Goal: Check status

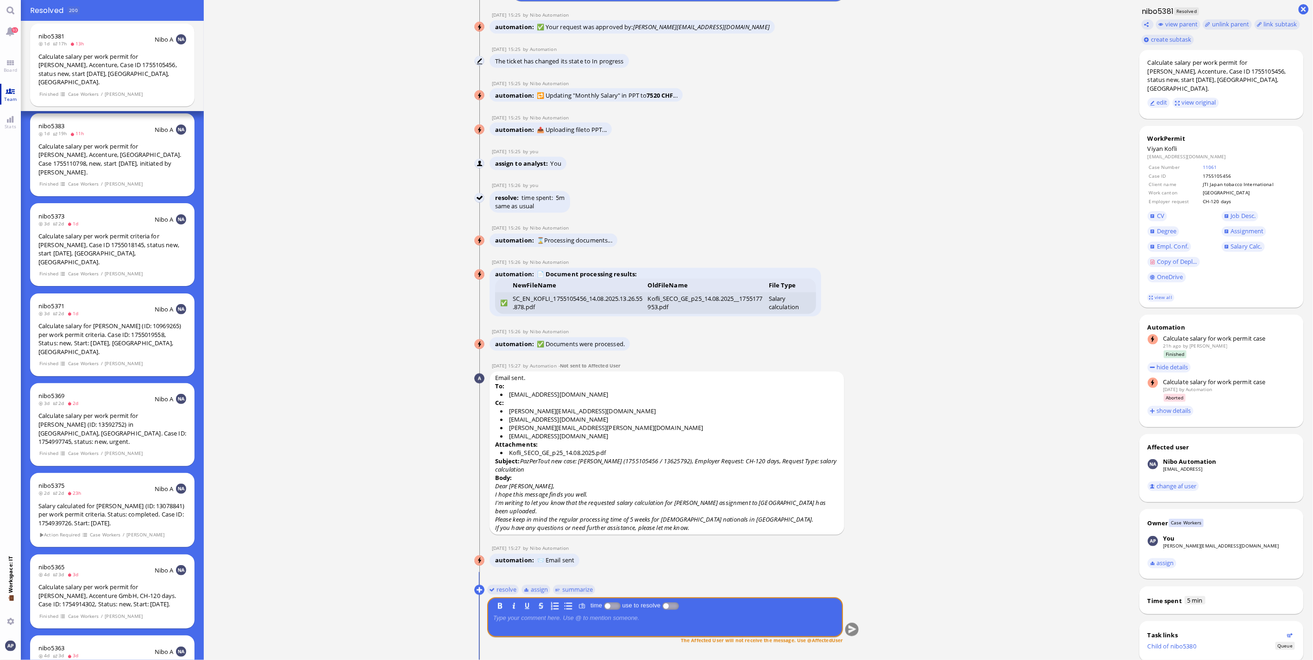
click at [10, 94] on link "Team" at bounding box center [10, 94] width 21 height 21
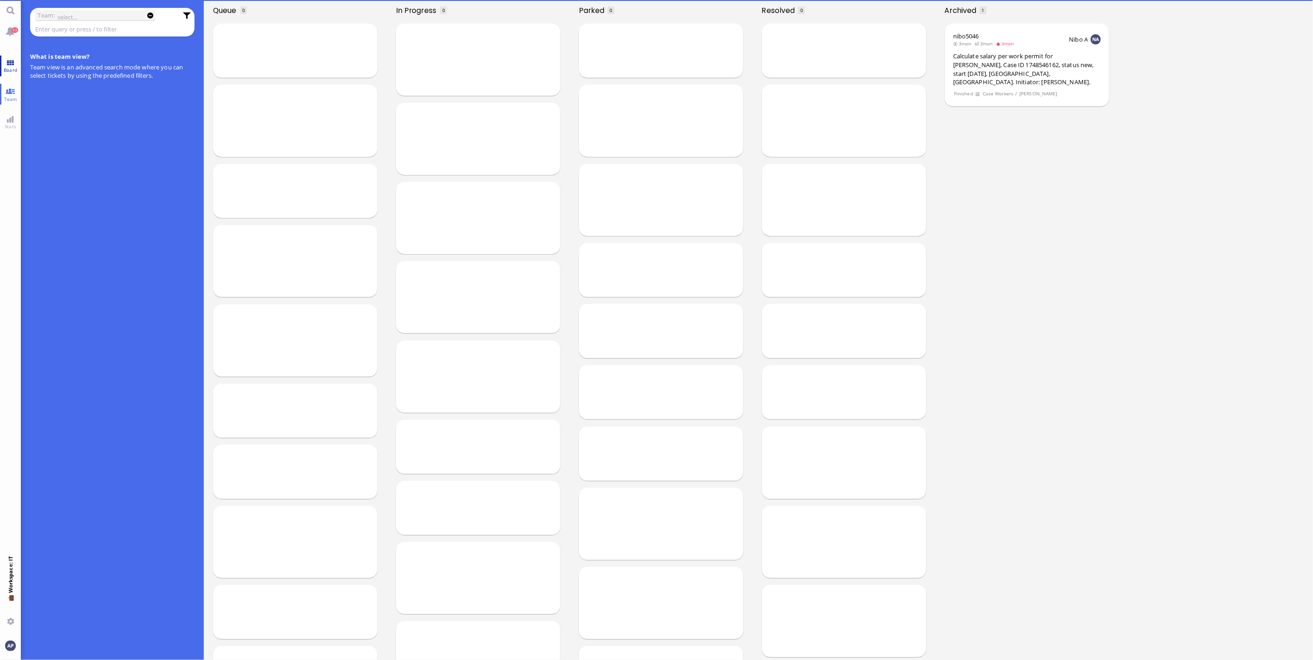
click at [13, 68] on span "Board" at bounding box center [10, 70] width 18 height 6
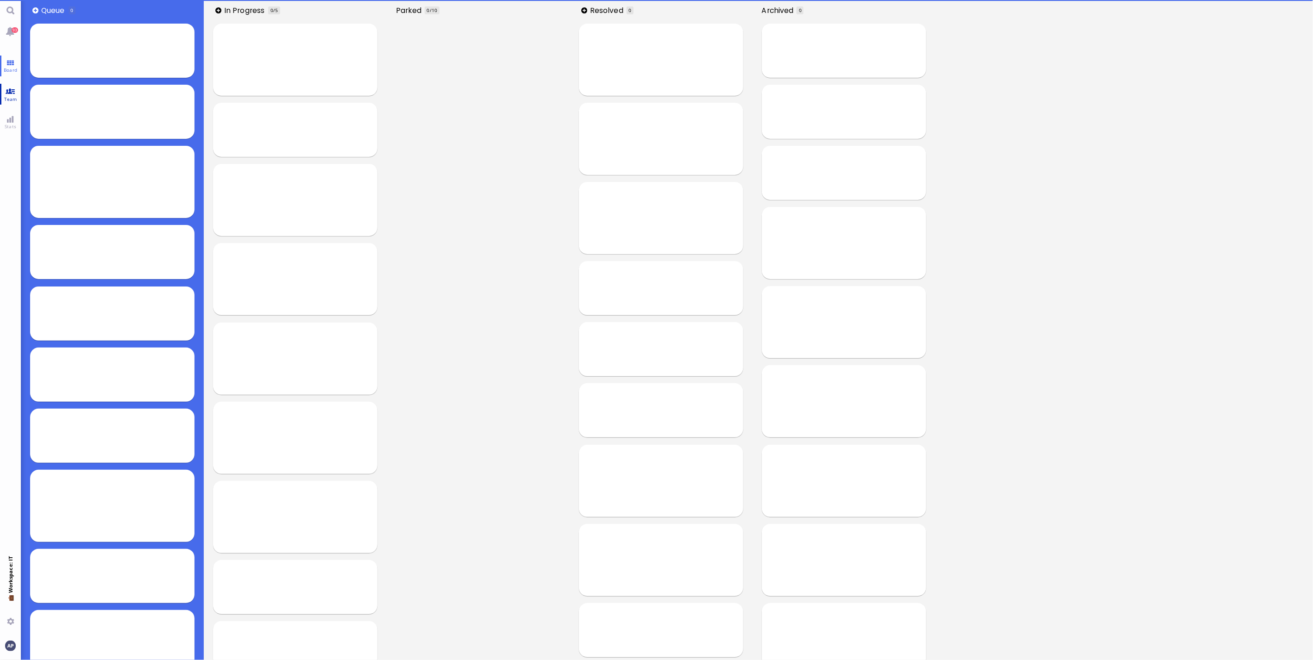
click at [8, 93] on link "Team" at bounding box center [10, 94] width 21 height 21
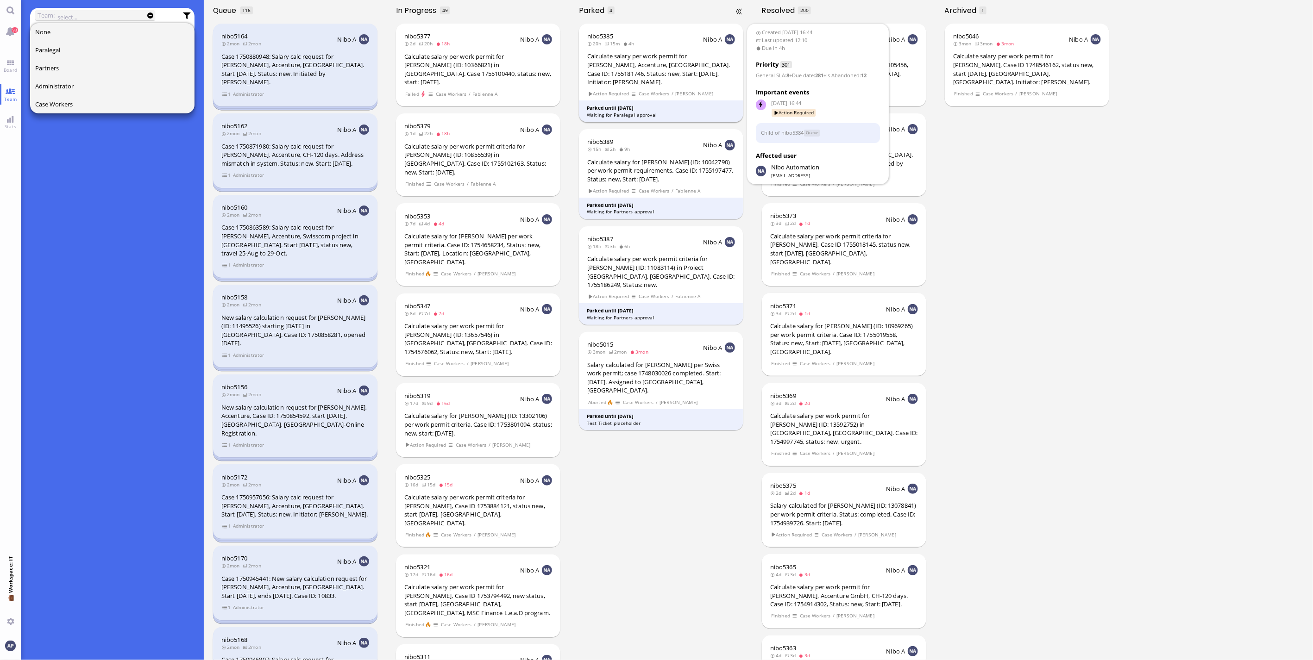
click at [693, 54] on div "Calculate salary per work permit for [PERSON_NAME], Accenture, [GEOGRAPHIC_DATA…" at bounding box center [661, 69] width 148 height 34
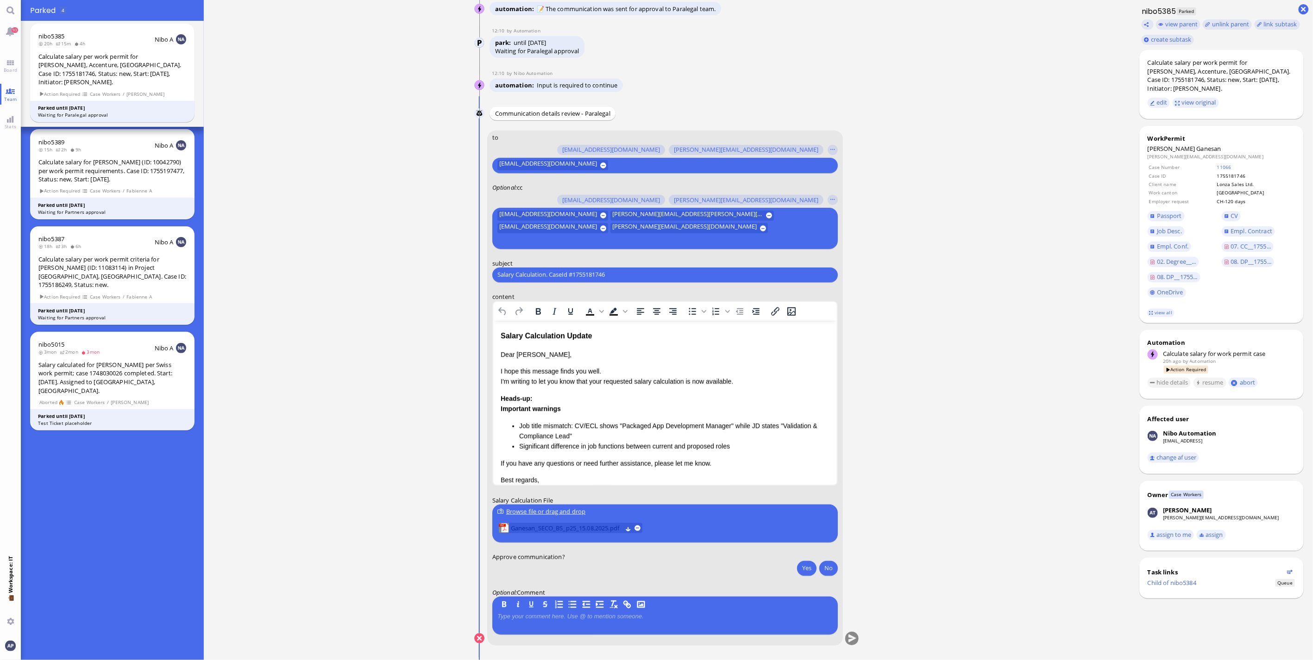
click at [565, 530] on span "Ganesan_SECO_BS_p25_15.08.2025.pdf" at bounding box center [566, 528] width 111 height 10
click at [396, 422] on ticket "[DATE] 16:44 by Automation Automation Calculate eligible salary for work permit…" at bounding box center [667, 330] width 926 height 660
click at [414, 452] on ticket "[DATE] 16:44 by Automation Automation Calculate eligible salary for work permit…" at bounding box center [667, 330] width 926 height 660
click at [326, 494] on ticket "[DATE] 16:44 by Automation Automation Calculate eligible salary for work permit…" at bounding box center [667, 330] width 926 height 660
